Goal: Task Accomplishment & Management: Use online tool/utility

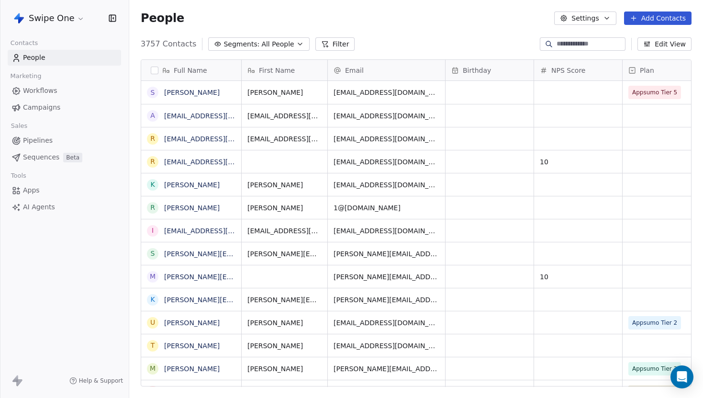
scroll to position [350, 574]
click at [42, 94] on span "Workflows" at bounding box center [40, 91] width 34 height 10
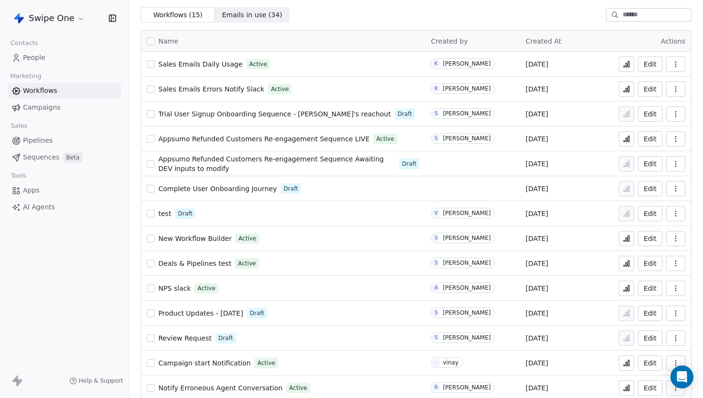
scroll to position [65, 0]
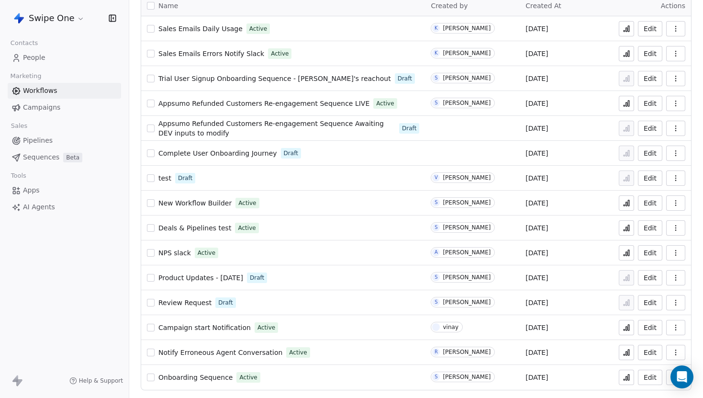
click at [57, 19] on html "Swipe One Contacts People Marketing Workflows Campaigns Sales Pipelines Sequenc…" at bounding box center [351, 199] width 703 height 398
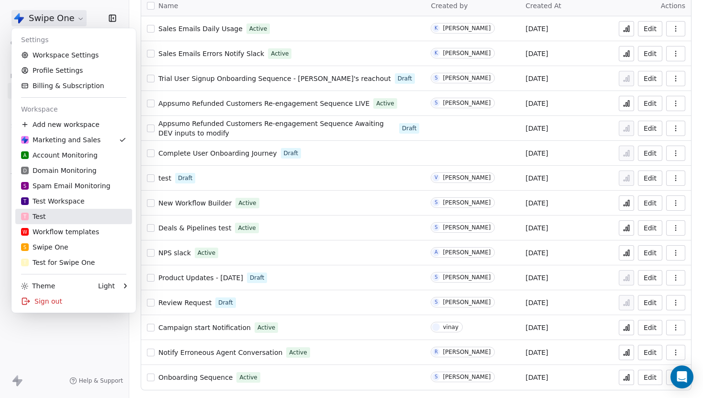
click at [69, 213] on div "T Test" at bounding box center [73, 217] width 105 height 10
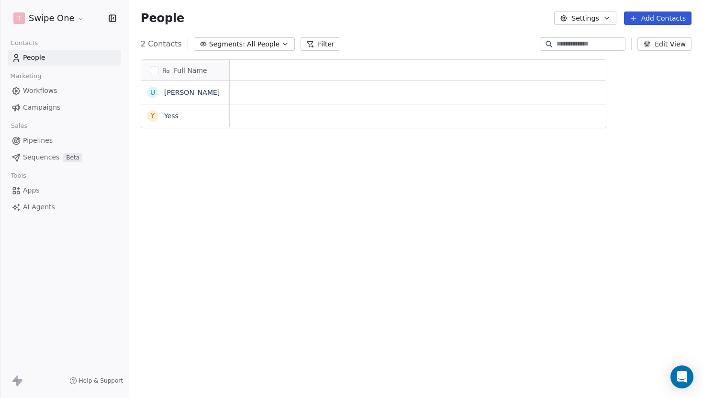
scroll to position [350, 574]
click at [54, 91] on span "Workflows" at bounding box center [40, 91] width 34 height 10
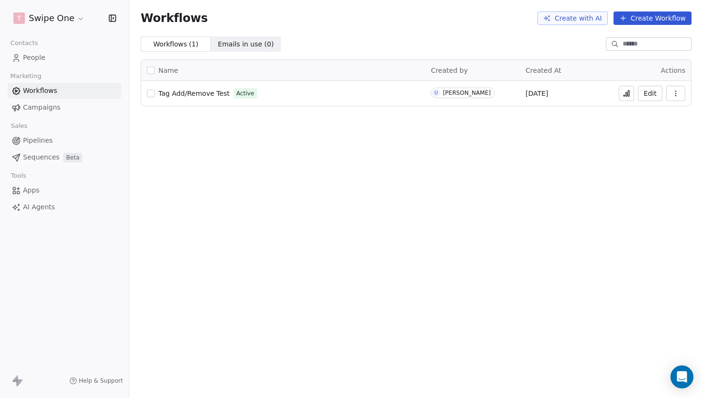
click at [644, 22] on button "Create Workflow" at bounding box center [653, 17] width 78 height 13
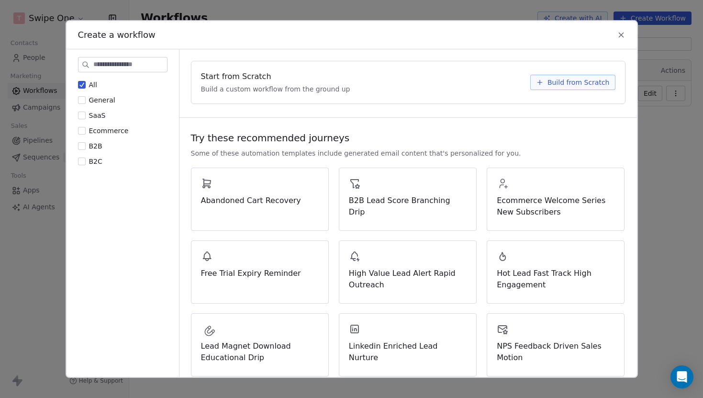
click at [288, 77] on div "Start from Scratch Build a custom workflow from the ground up" at bounding box center [363, 82] width 324 height 23
click at [570, 84] on span "Build from Scratch" at bounding box center [579, 83] width 62 height 10
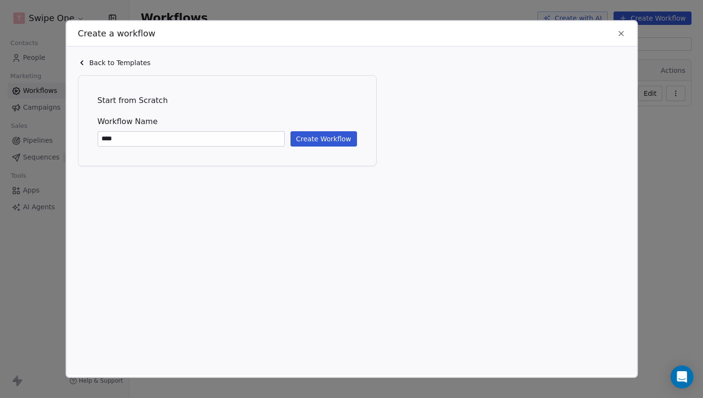
type input "****"
click at [321, 138] on button "Create Workflow" at bounding box center [324, 138] width 67 height 15
